Goal: Task Accomplishment & Management: Use online tool/utility

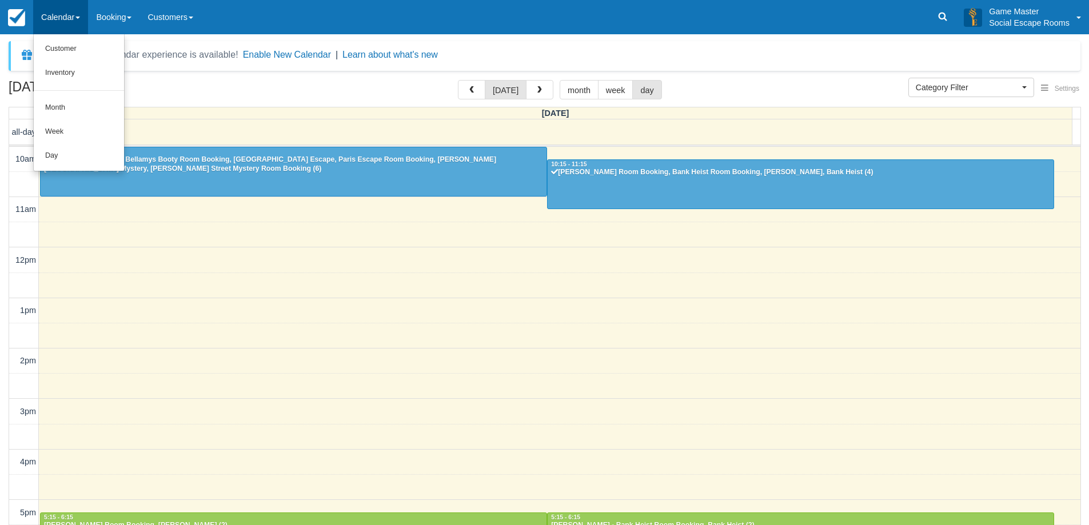
select select
click at [90, 158] on link "Day" at bounding box center [79, 156] width 90 height 24
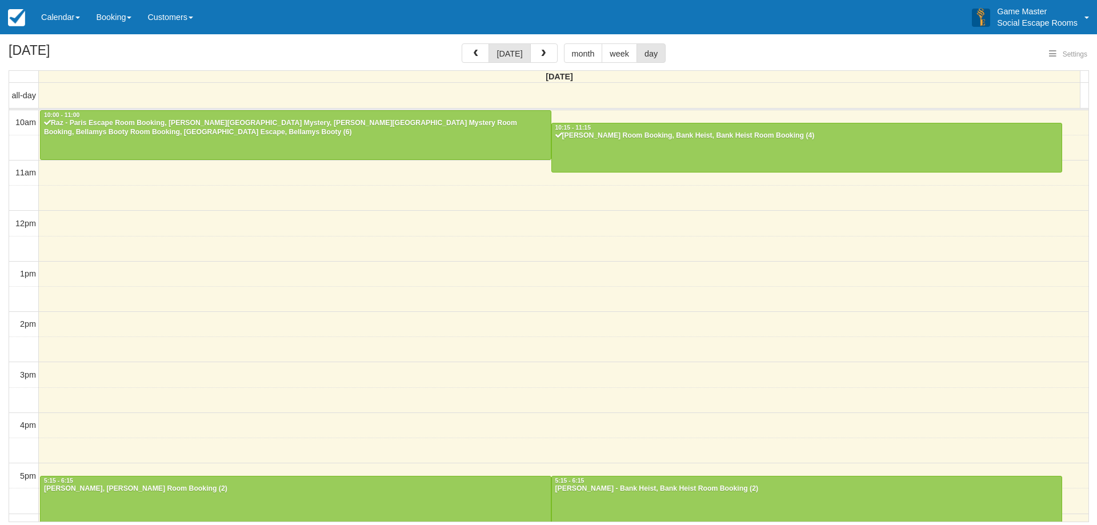
select select
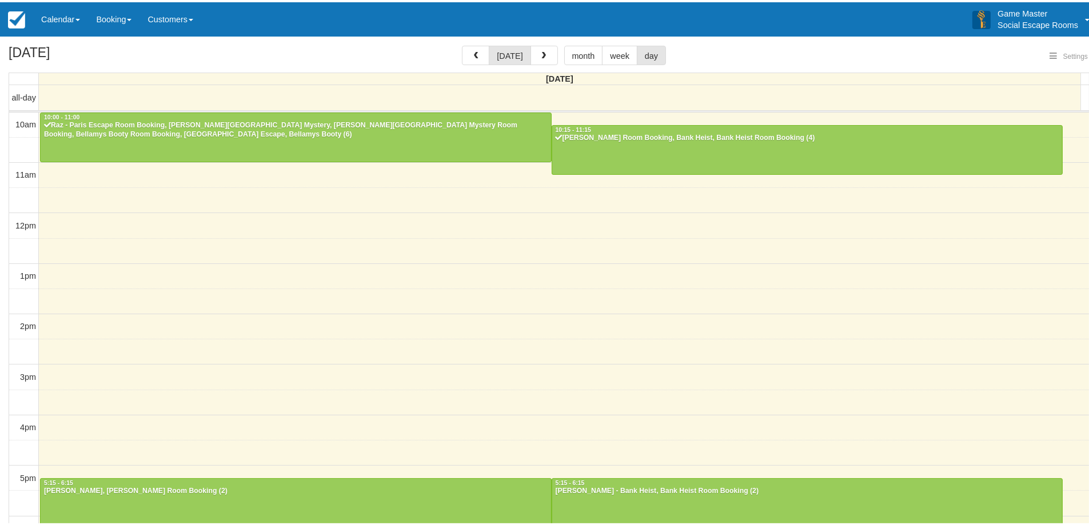
scroll to position [152, 0]
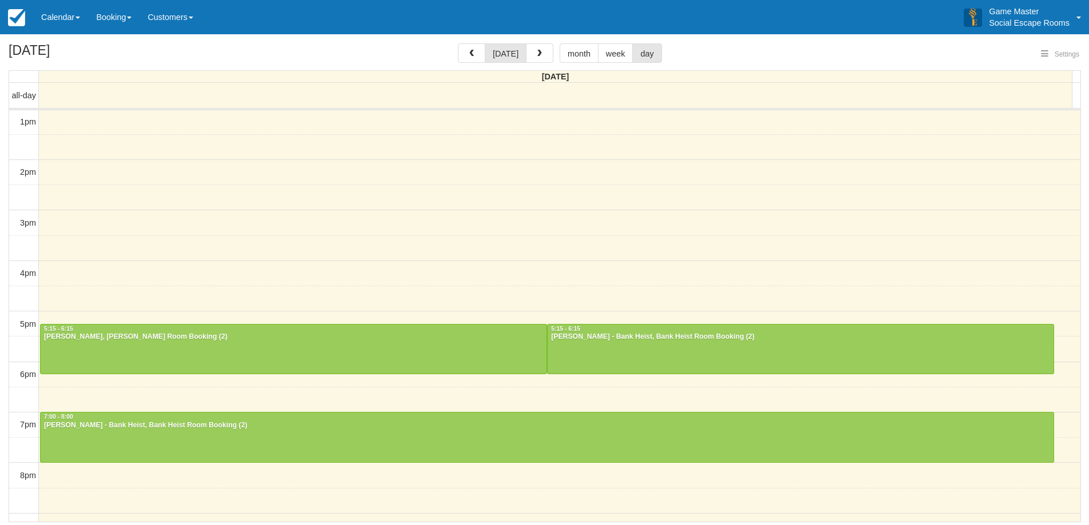
select select
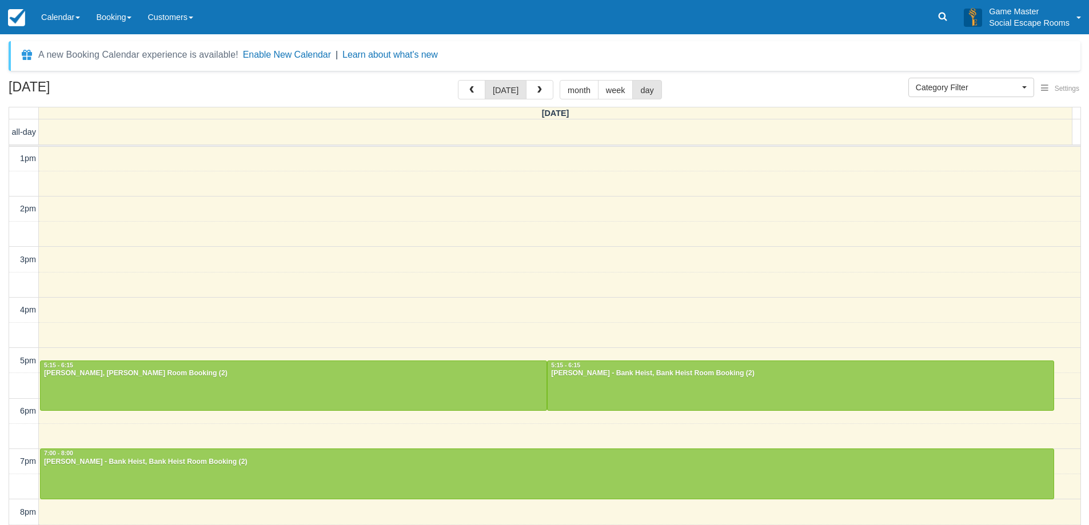
drag, startPoint x: 65, startPoint y: 30, endPoint x: 67, endPoint y: 75, distance: 45.8
click at [65, 29] on link "Calendar" at bounding box center [60, 17] width 55 height 34
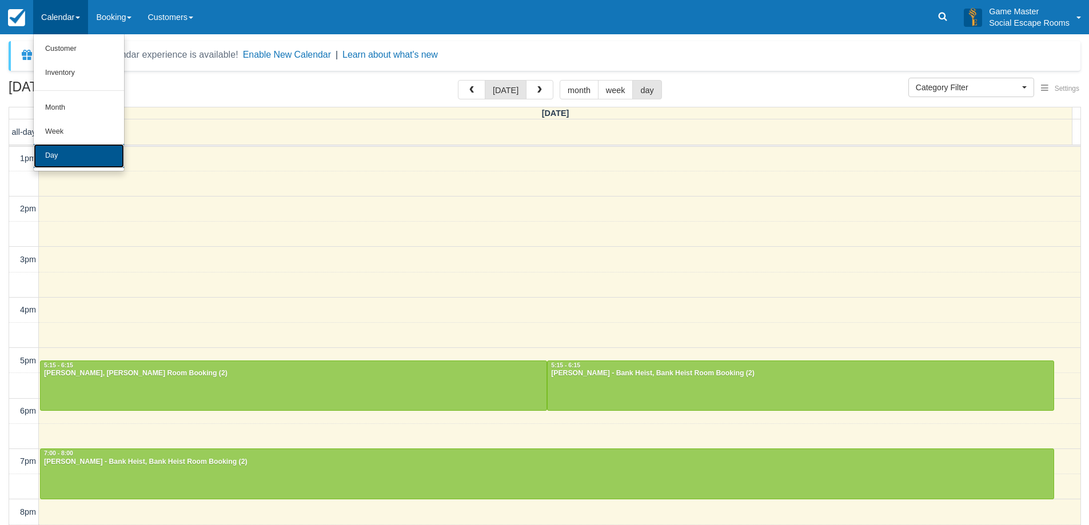
click at [88, 153] on link "Day" at bounding box center [79, 156] width 90 height 24
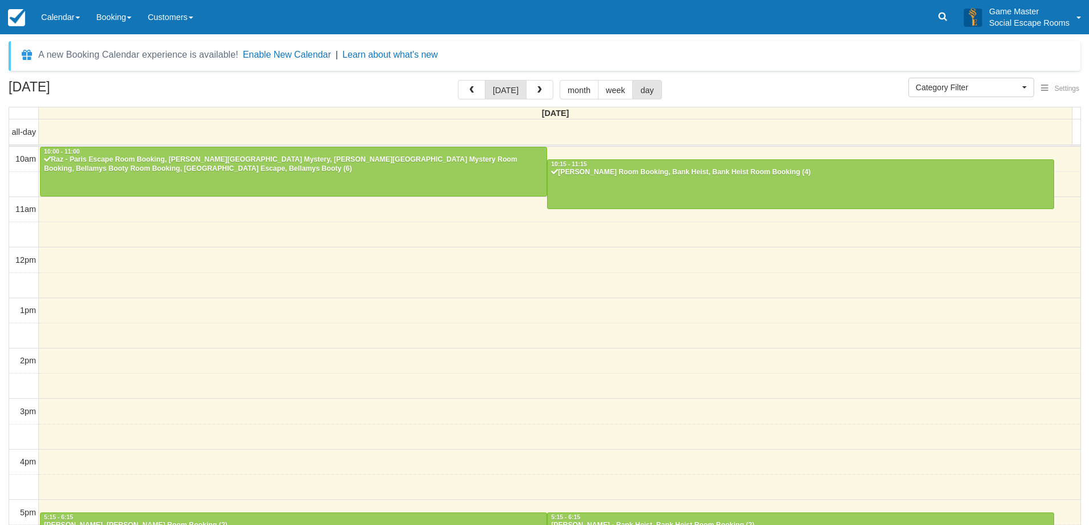
select select
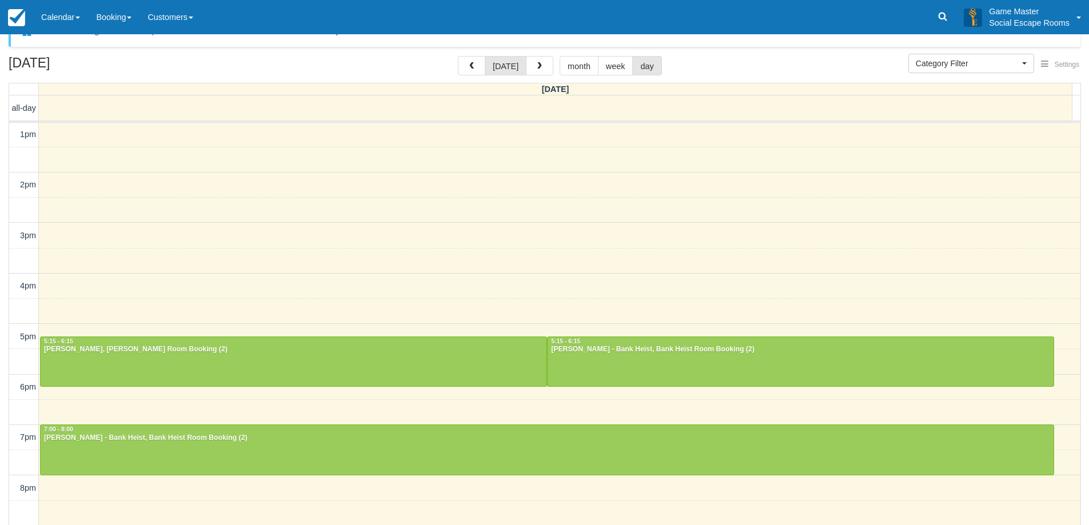
scroll to position [2, 0]
